Goal: Task Accomplishment & Management: Use online tool/utility

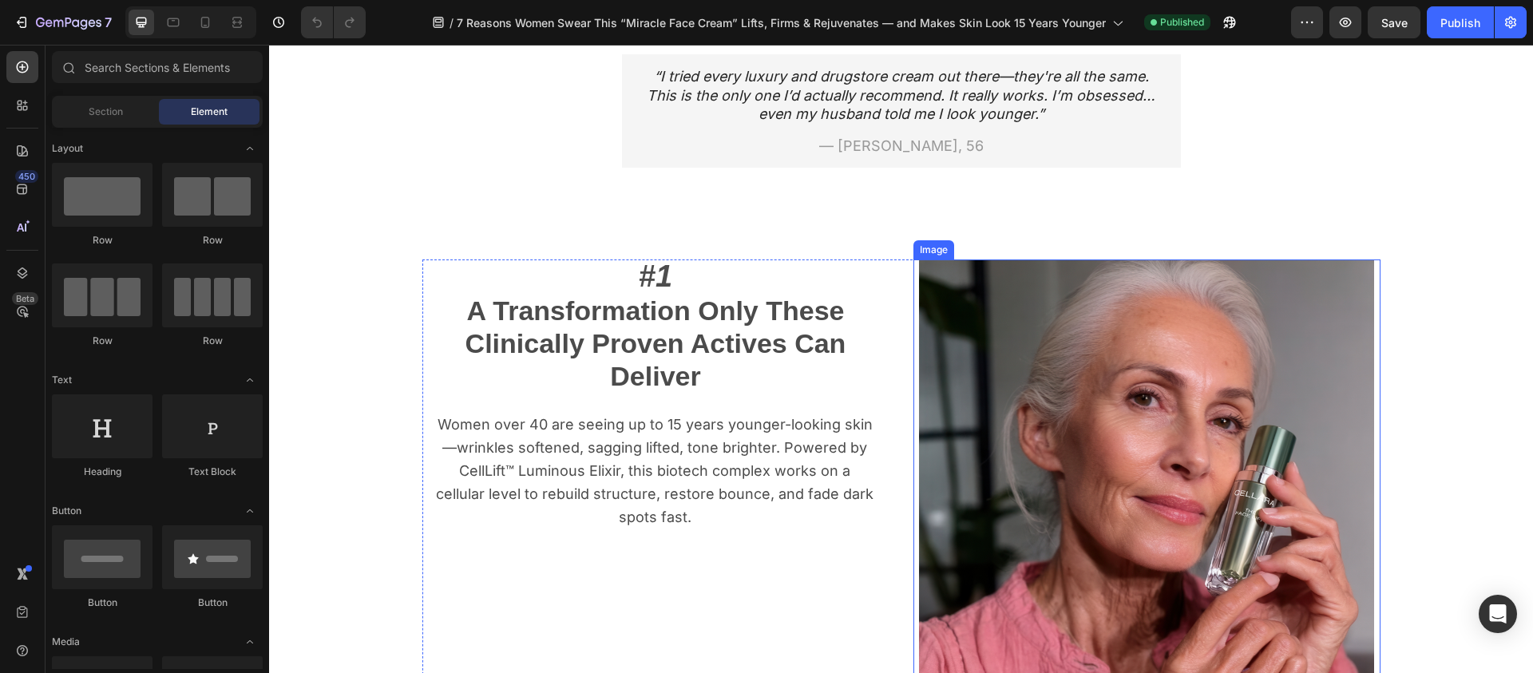
scroll to position [375, 0]
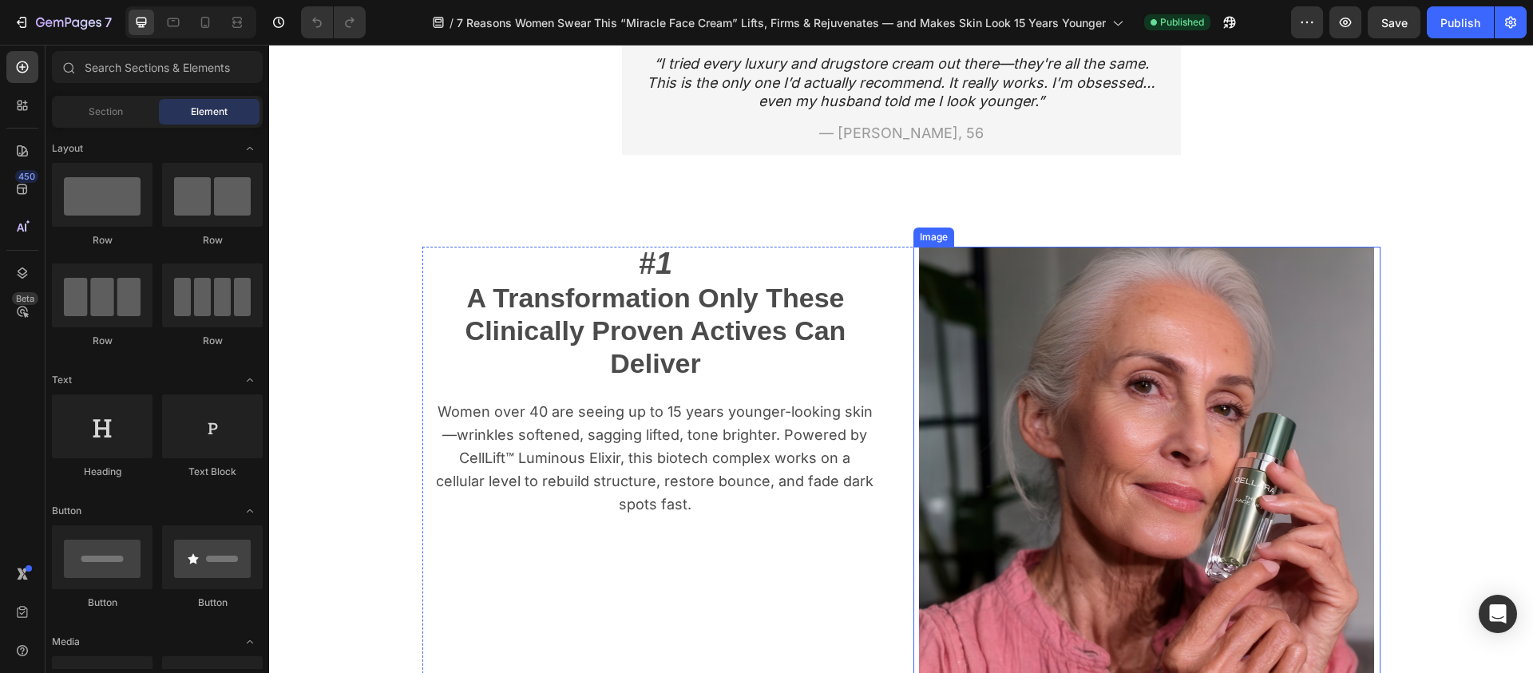
click at [1279, 378] on img at bounding box center [1146, 474] width 455 height 455
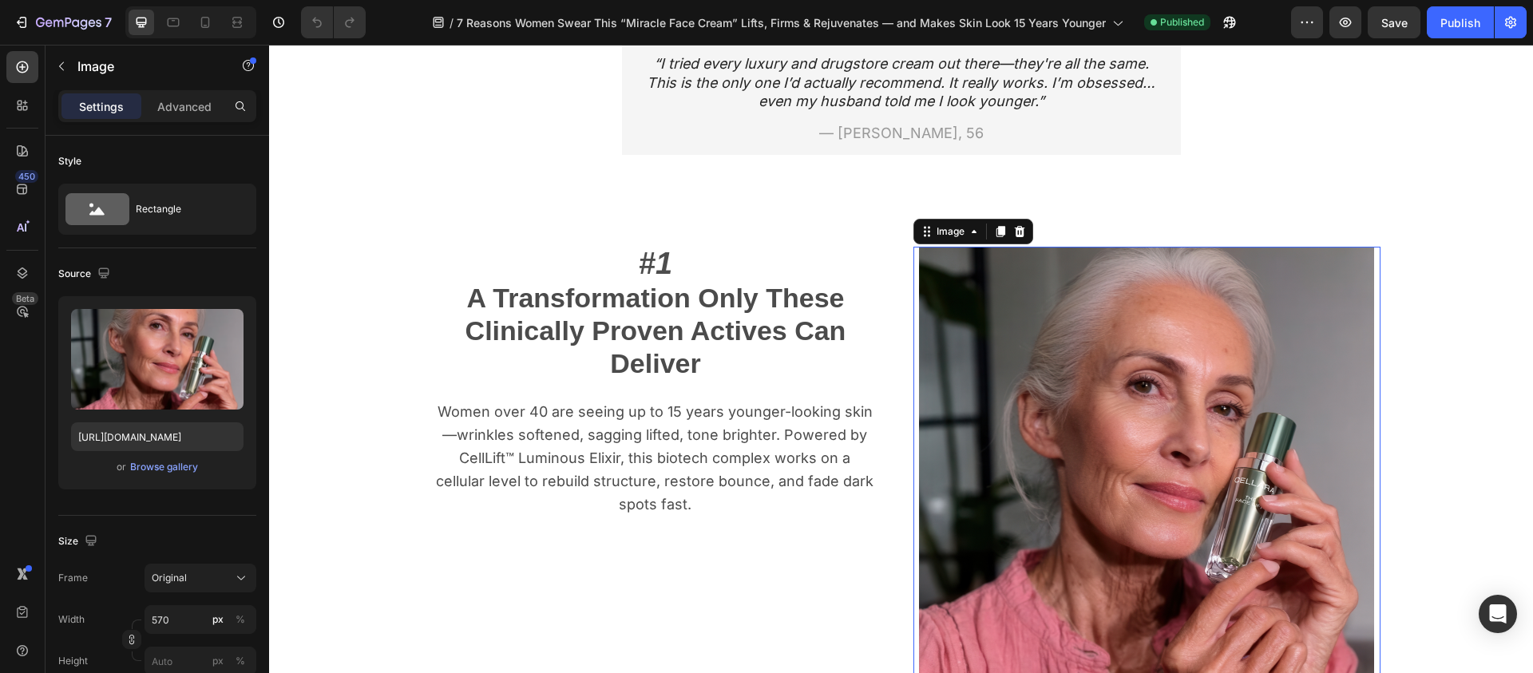
click at [1105, 319] on img at bounding box center [1146, 474] width 455 height 455
click at [175, 437] on input "[URL][DOMAIN_NAME]" at bounding box center [157, 436] width 172 height 29
paste input "8.png?v=1756023092m/s/files/1/0939/7954/1777/files/Cellara_face_cream_UGC_"
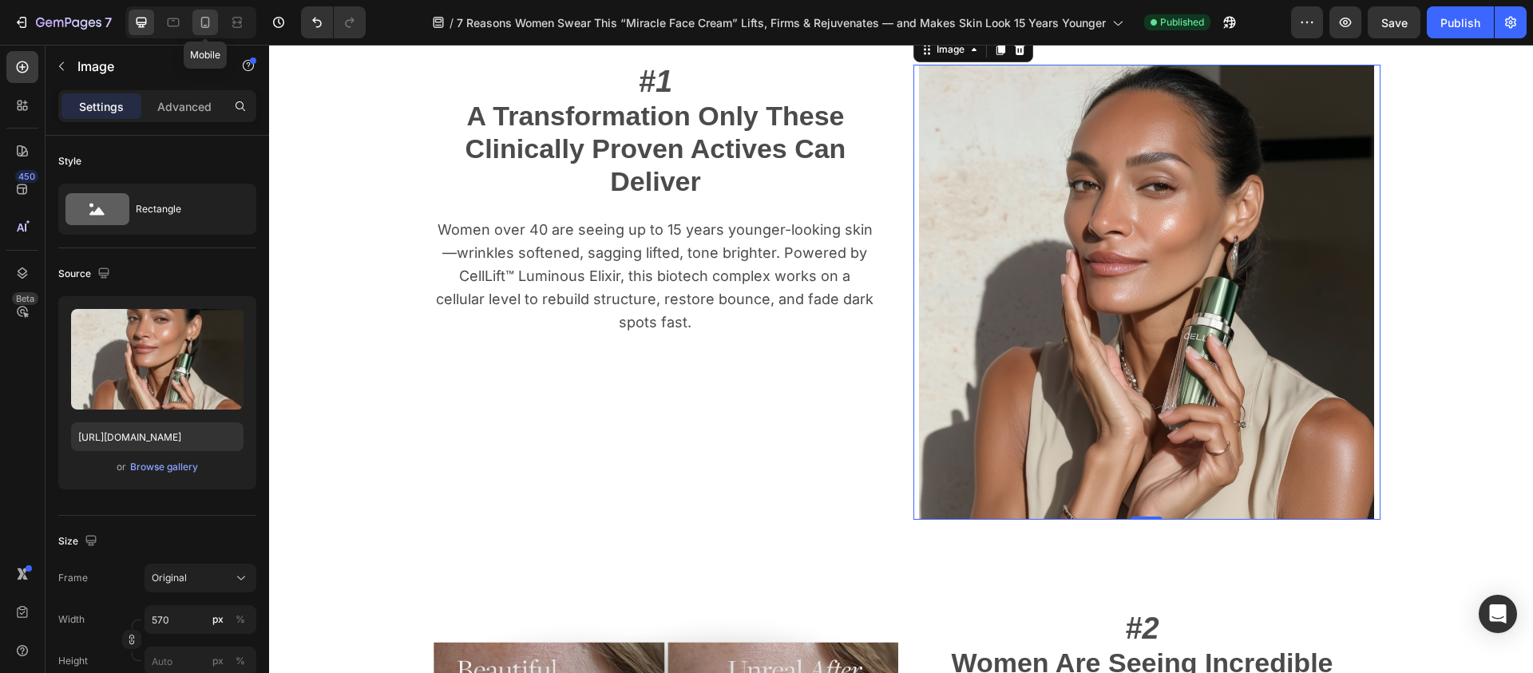
scroll to position [0, 0]
click at [206, 27] on icon at bounding box center [205, 22] width 9 height 11
type input "[URL][DOMAIN_NAME]"
type input "335"
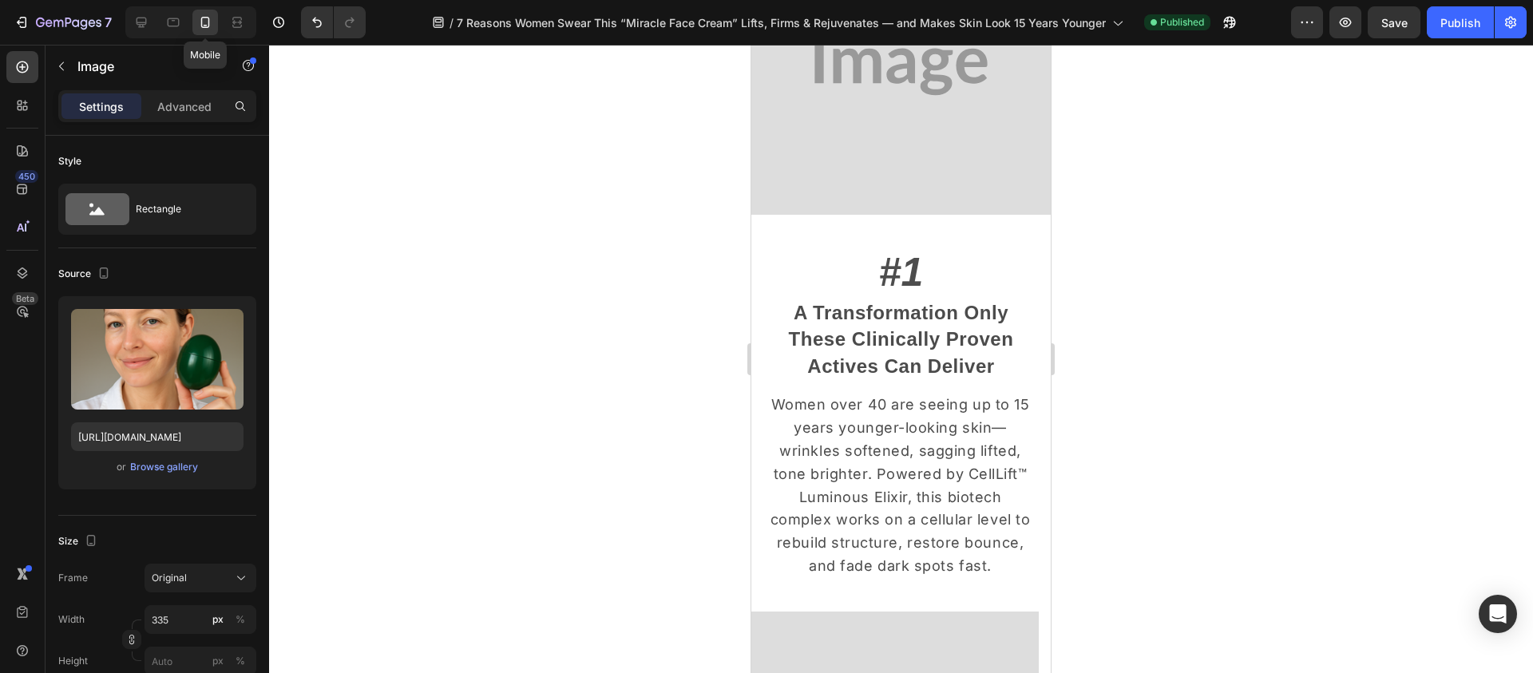
scroll to position [436, 0]
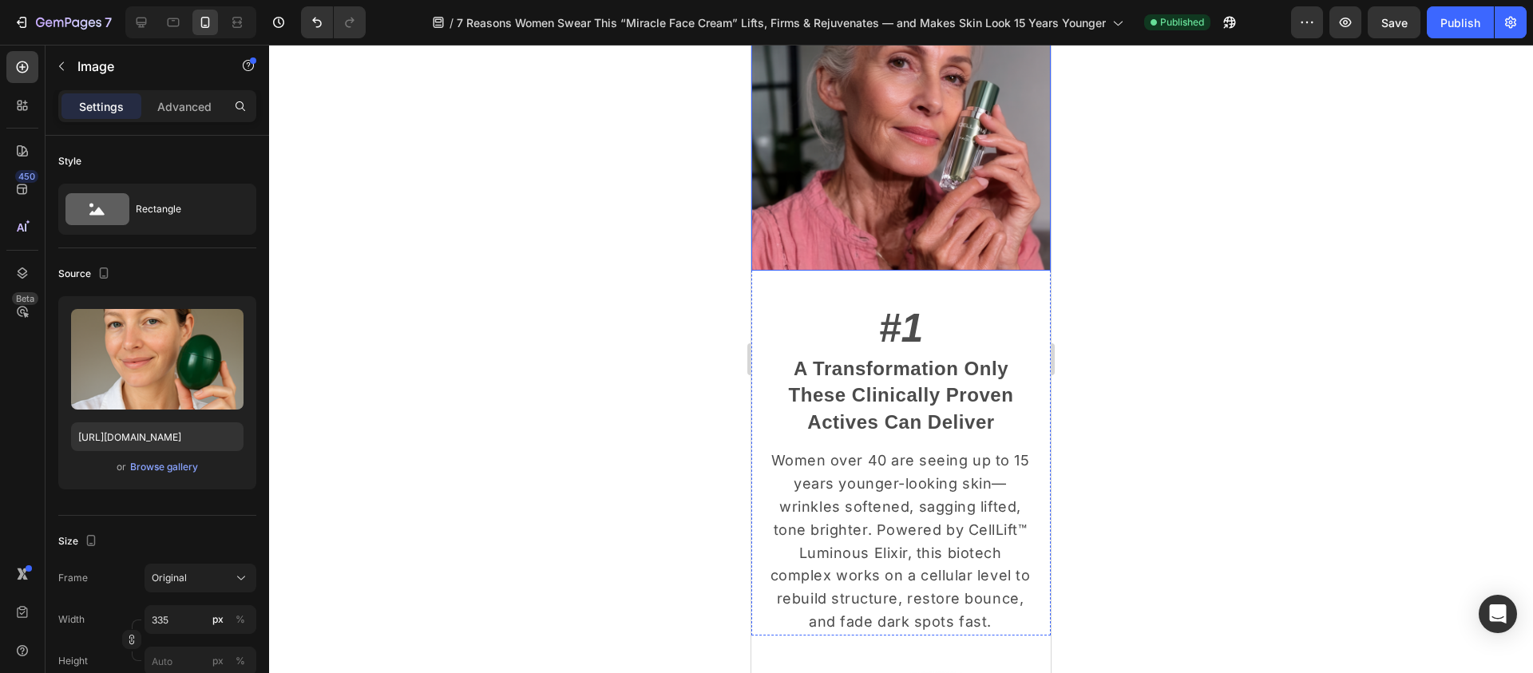
click at [901, 155] on img at bounding box center [900, 120] width 299 height 299
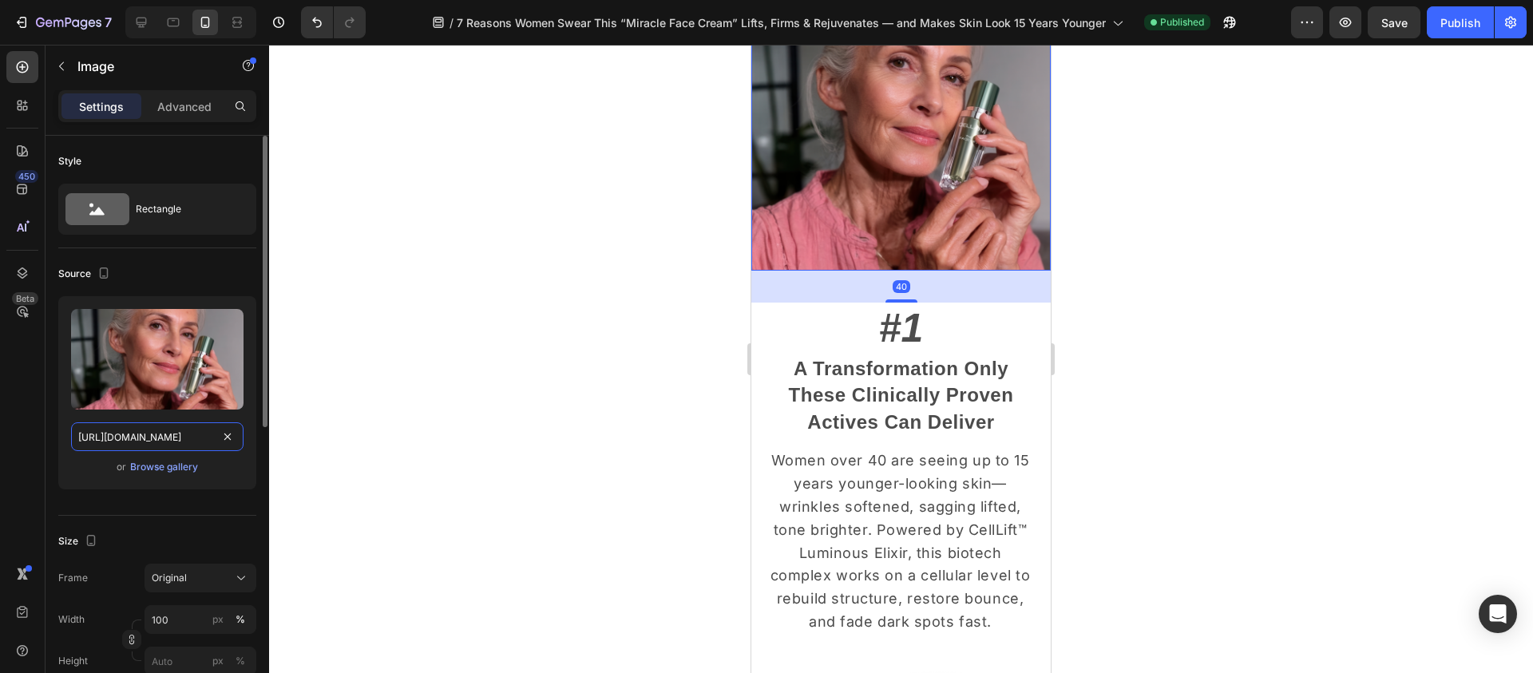
click at [180, 434] on input "[URL][DOMAIN_NAME]" at bounding box center [157, 436] width 172 height 29
paste input "8.png?v=1756023092m/s/files/1/0939/7954/1777/files/Cellara_face_cream_UGC_"
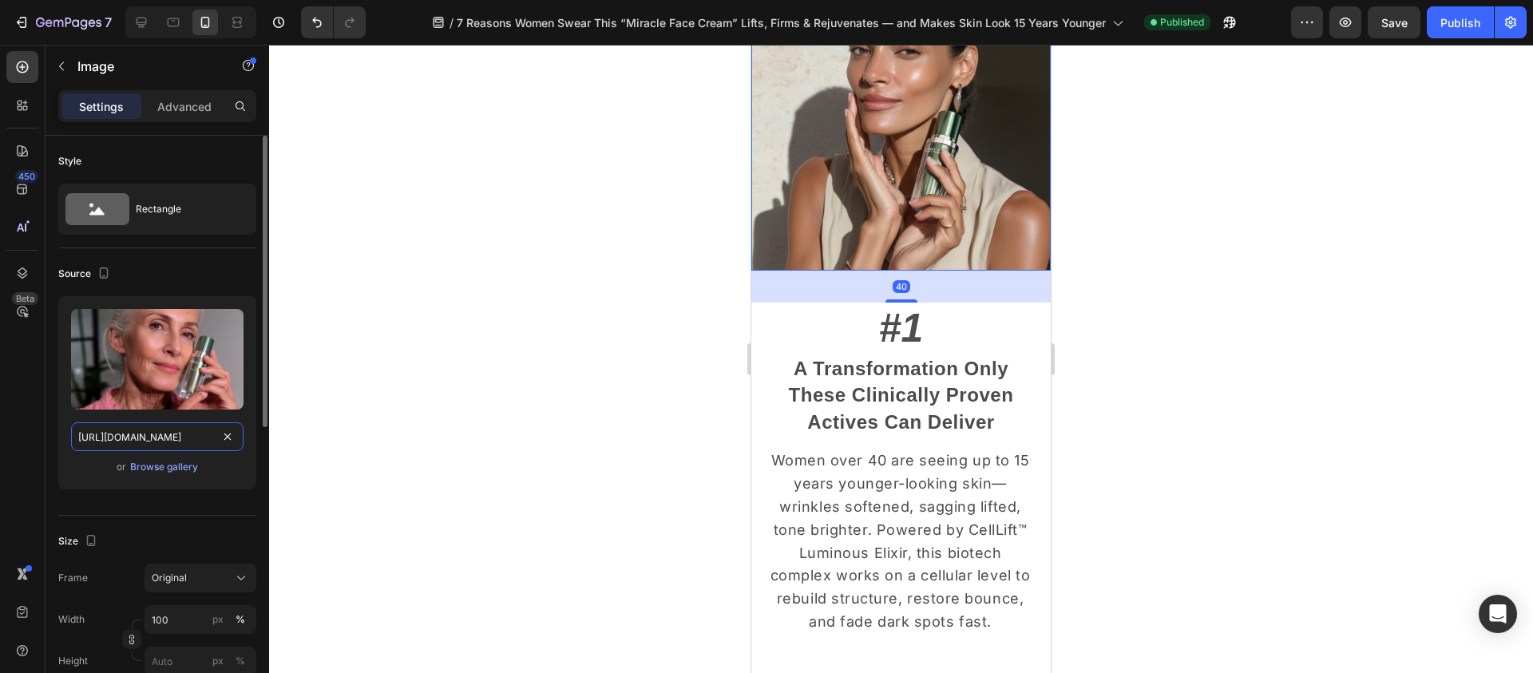
scroll to position [0, 334]
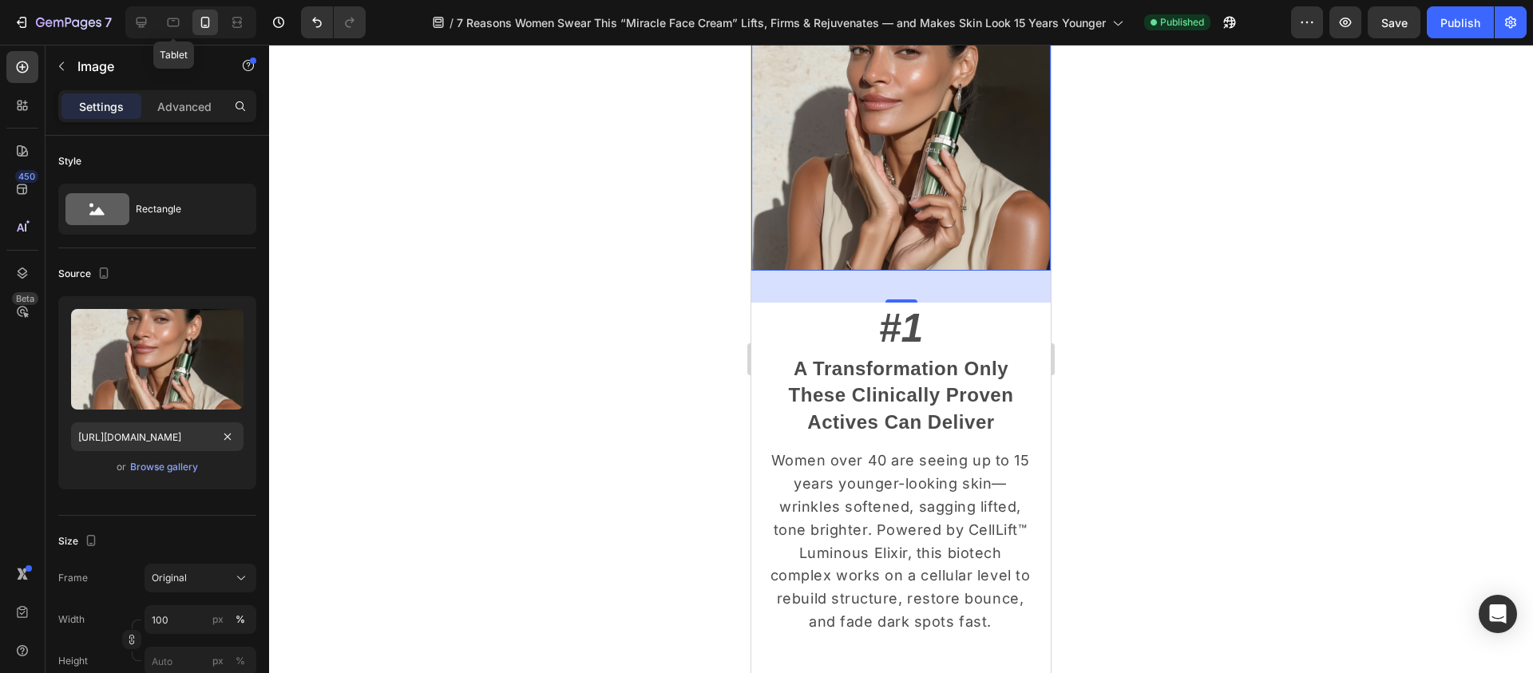
drag, startPoint x: 170, startPoint y: 20, endPoint x: 561, endPoint y: 188, distance: 425.6
click at [170, 20] on icon at bounding box center [173, 22] width 16 height 16
type input "[URL][DOMAIN_NAME]"
type input "483"
type input "380"
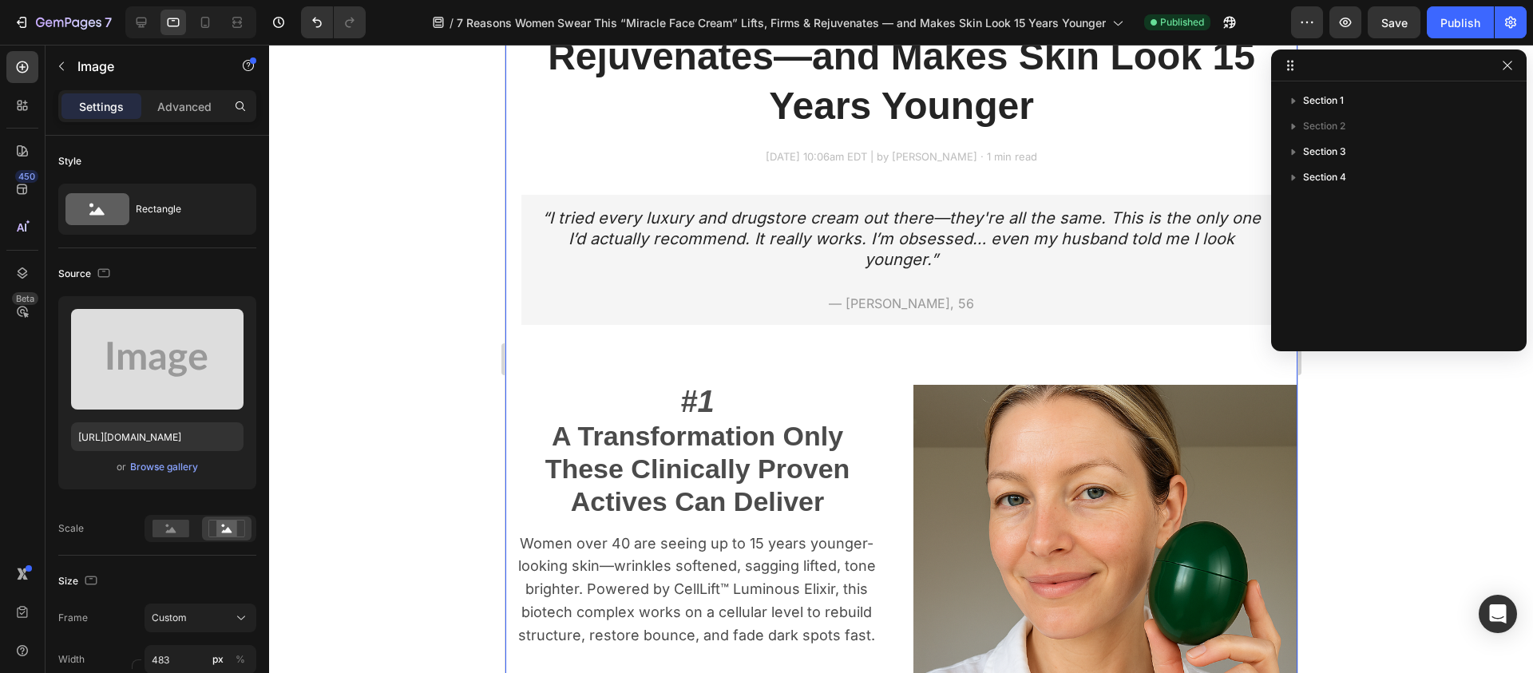
scroll to position [527, 0]
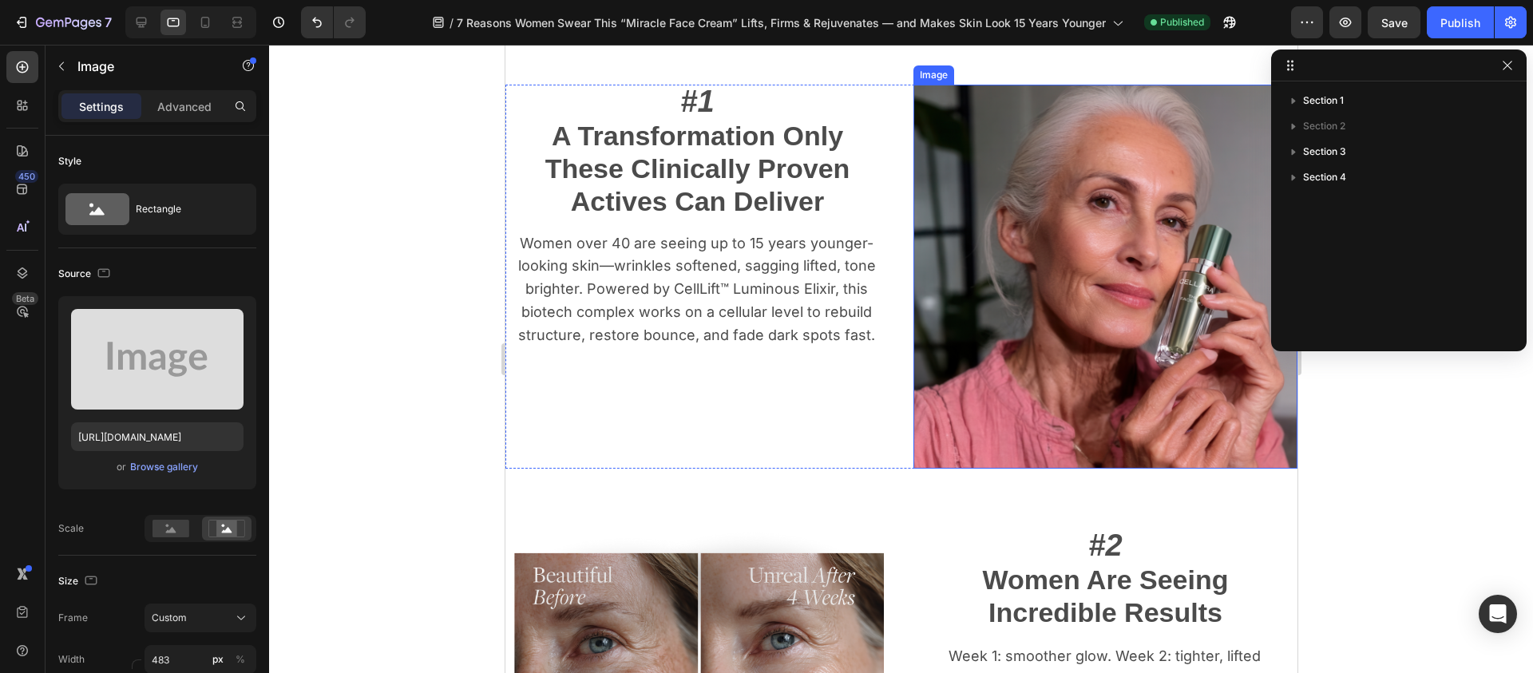
click at [1103, 357] on img at bounding box center [1105, 277] width 384 height 384
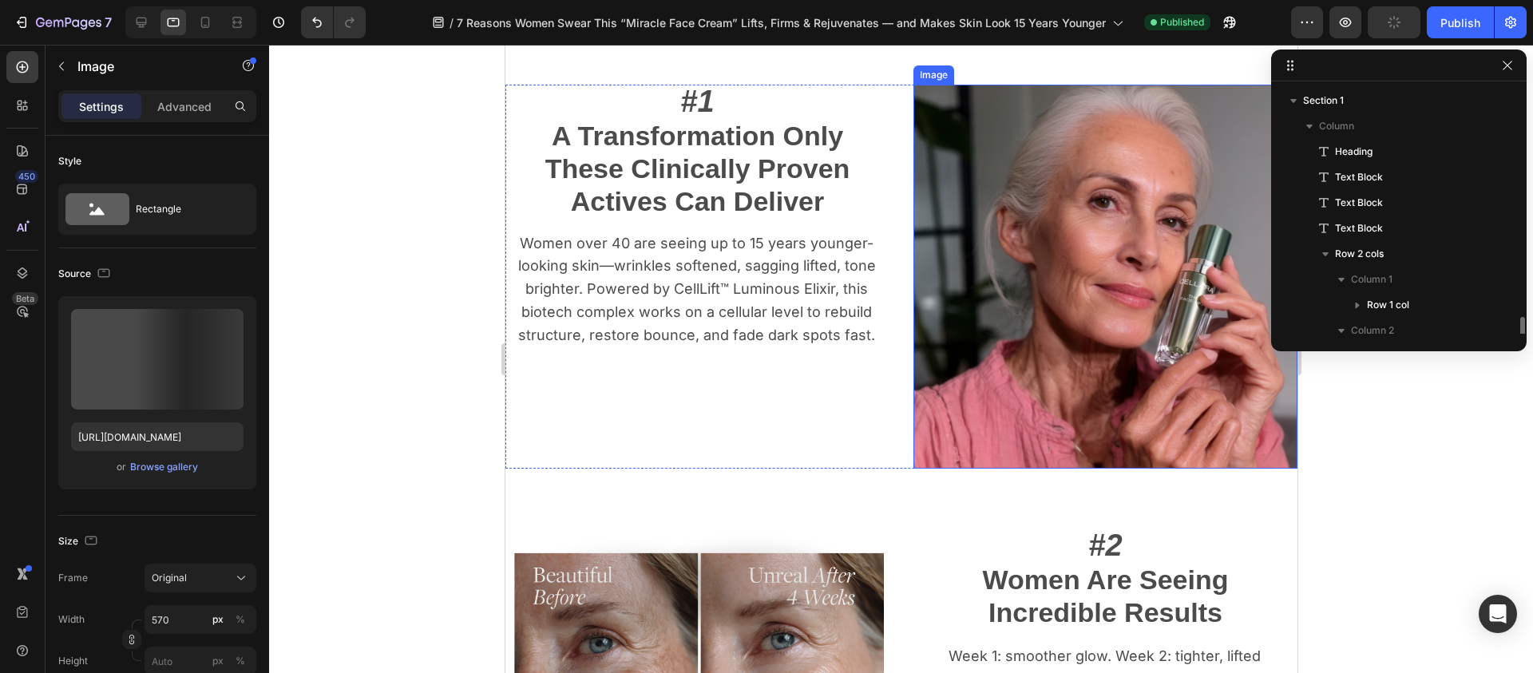
scroll to position [155, 0]
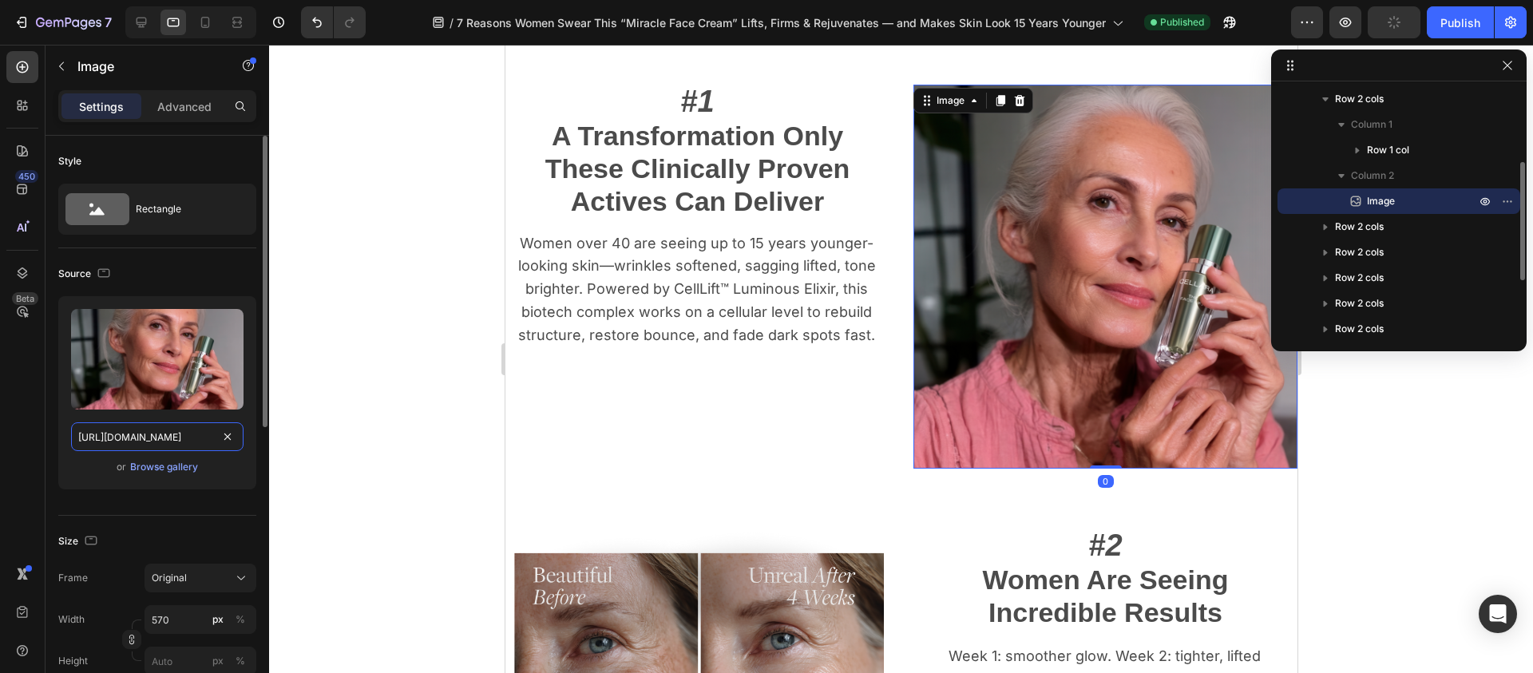
click at [163, 434] on input "[URL][DOMAIN_NAME]" at bounding box center [157, 436] width 172 height 29
paste input "8.png?v=1756023092"
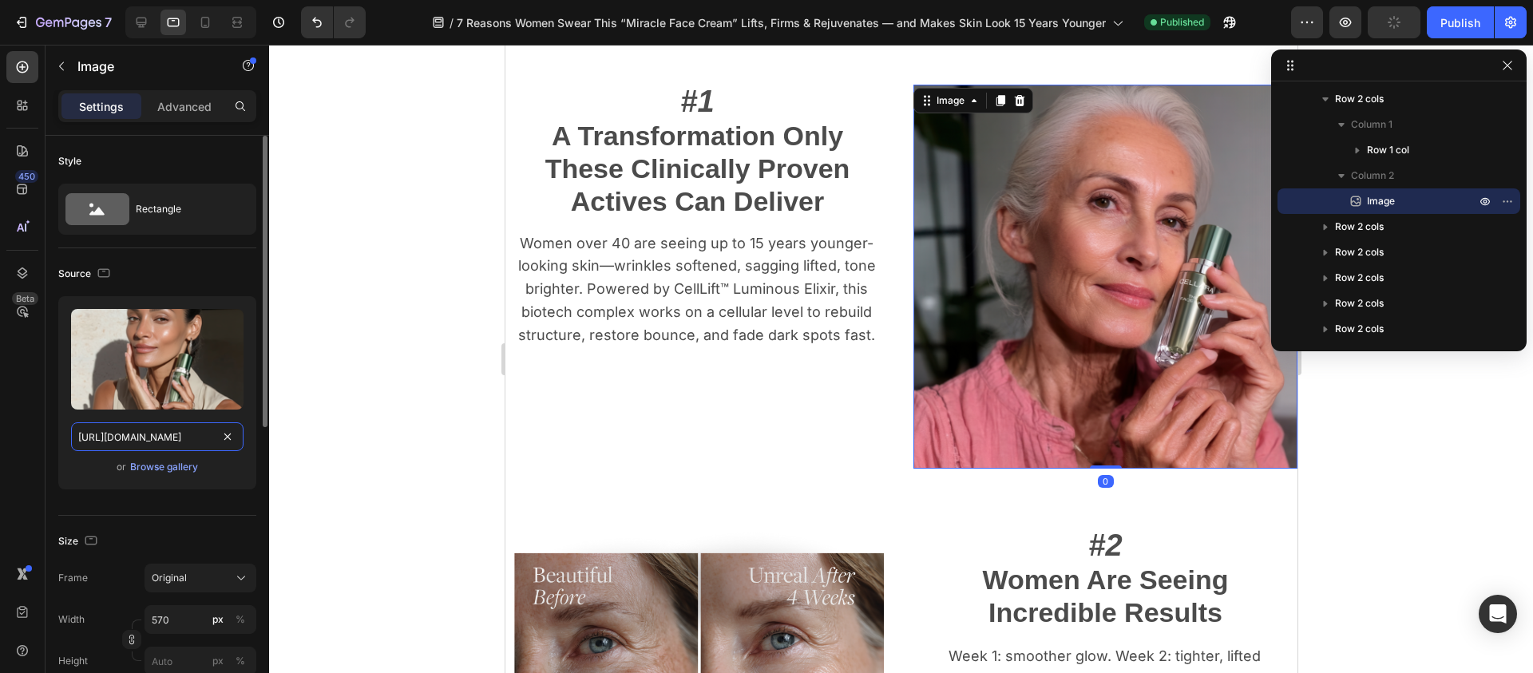
scroll to position [0, 333]
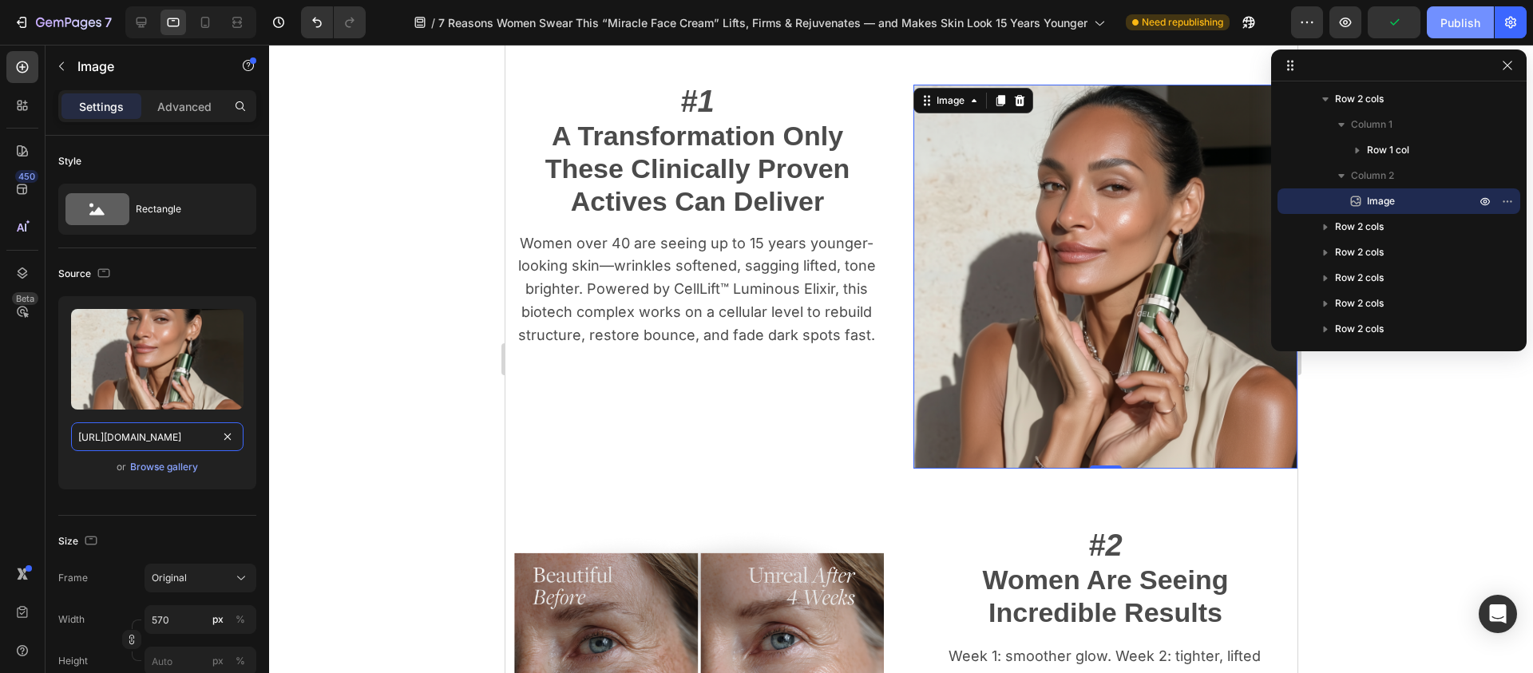
type input "[URL][DOMAIN_NAME]"
click at [1463, 21] on div "Publish" at bounding box center [1460, 22] width 40 height 17
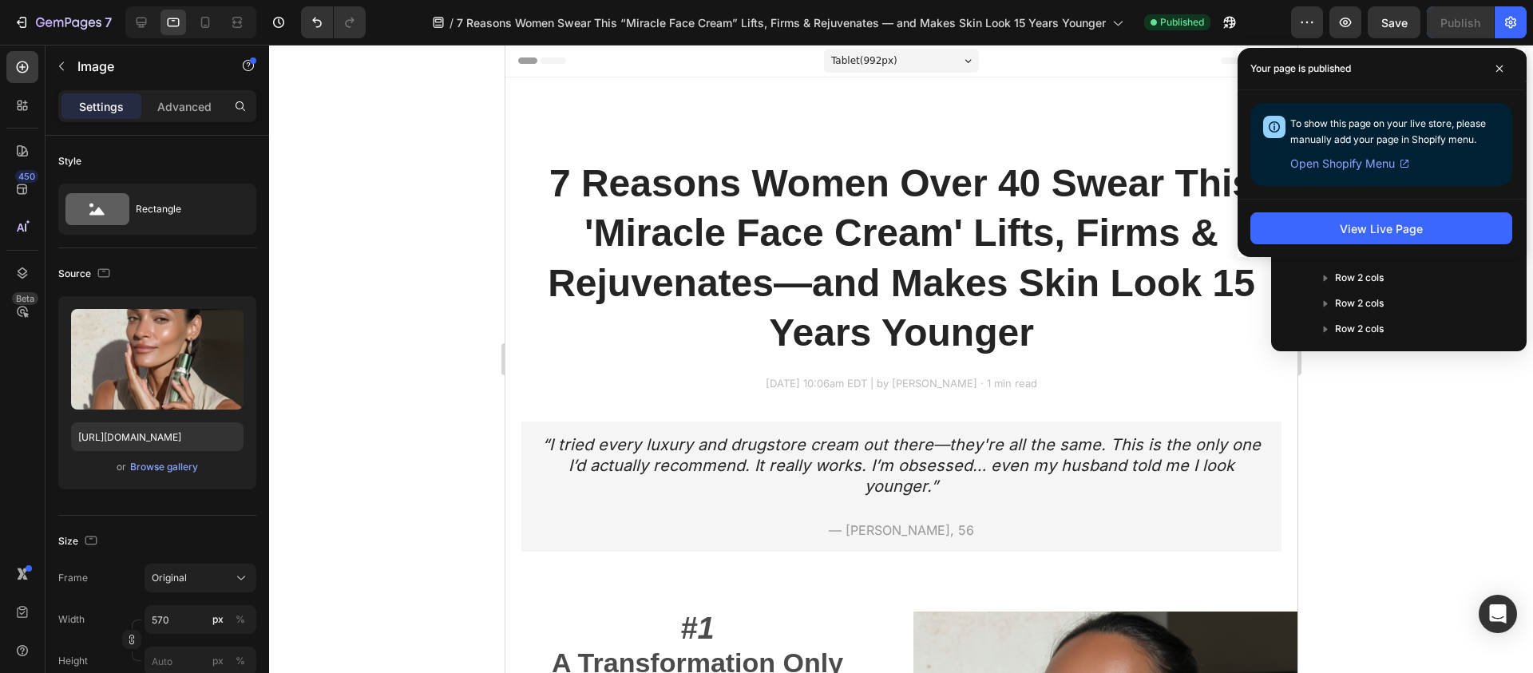
scroll to position [555, 0]
